Goal: Transaction & Acquisition: Download file/media

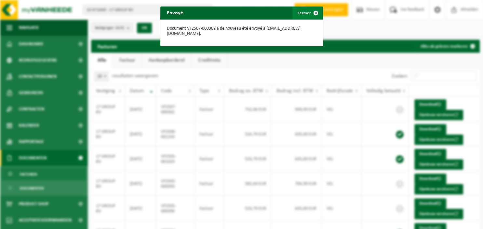
click at [315, 14] on span "button" at bounding box center [315, 13] width 13 height 13
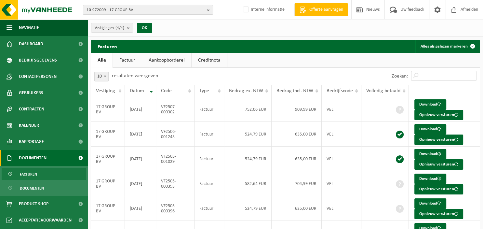
click at [209, 9] on b "button" at bounding box center [210, 9] width 6 height 9
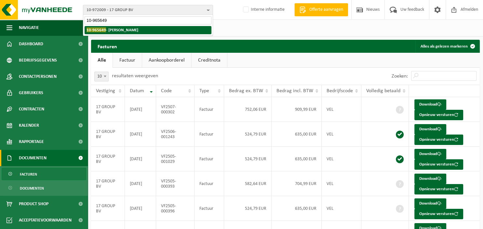
type input "10-965649"
click at [162, 28] on li "10-965649 - [PERSON_NAME]" at bounding box center [148, 30] width 127 height 8
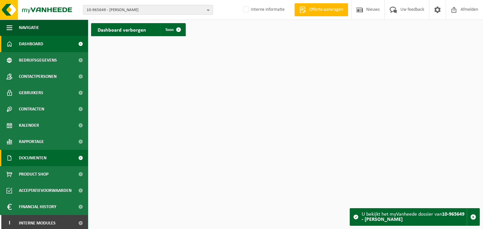
click at [47, 157] on link "Documenten" at bounding box center [44, 158] width 88 height 16
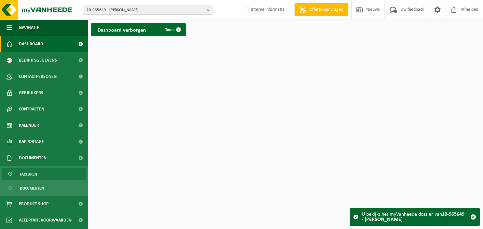
click at [38, 177] on link "Facturen" at bounding box center [44, 173] width 85 height 12
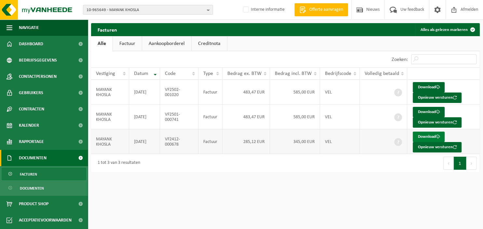
click at [429, 137] on link "Download" at bounding box center [428, 136] width 32 height 10
click at [428, 112] on link "Download" at bounding box center [428, 112] width 32 height 10
click at [423, 86] on link "Download" at bounding box center [428, 87] width 32 height 10
